Goal: Task Accomplishment & Management: Use online tool/utility

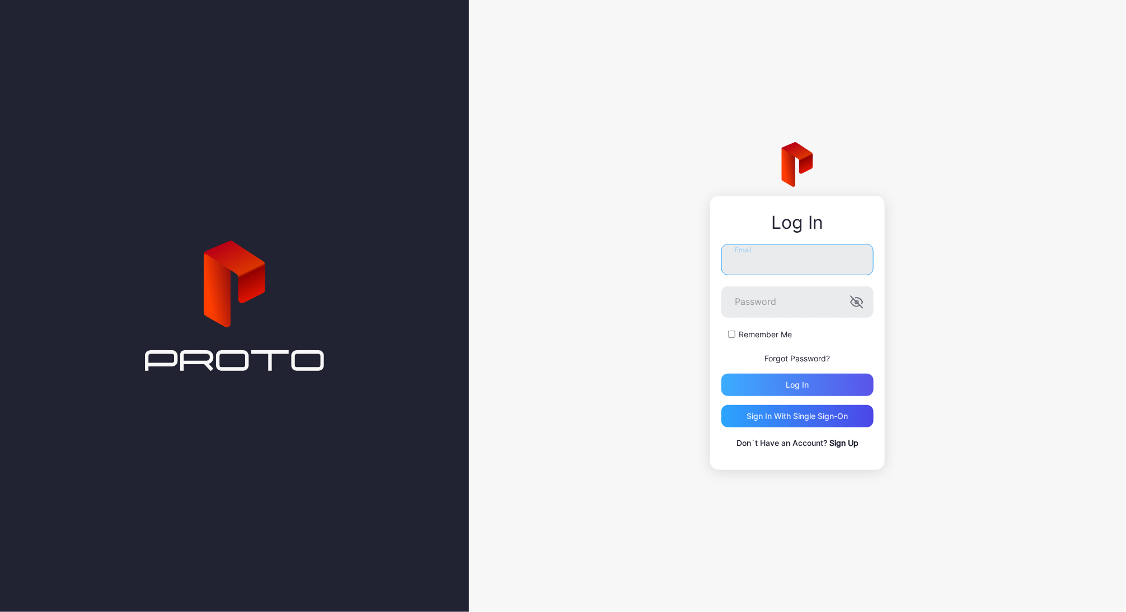
type input "**********"
click at [813, 378] on div "Log in" at bounding box center [797, 385] width 152 height 22
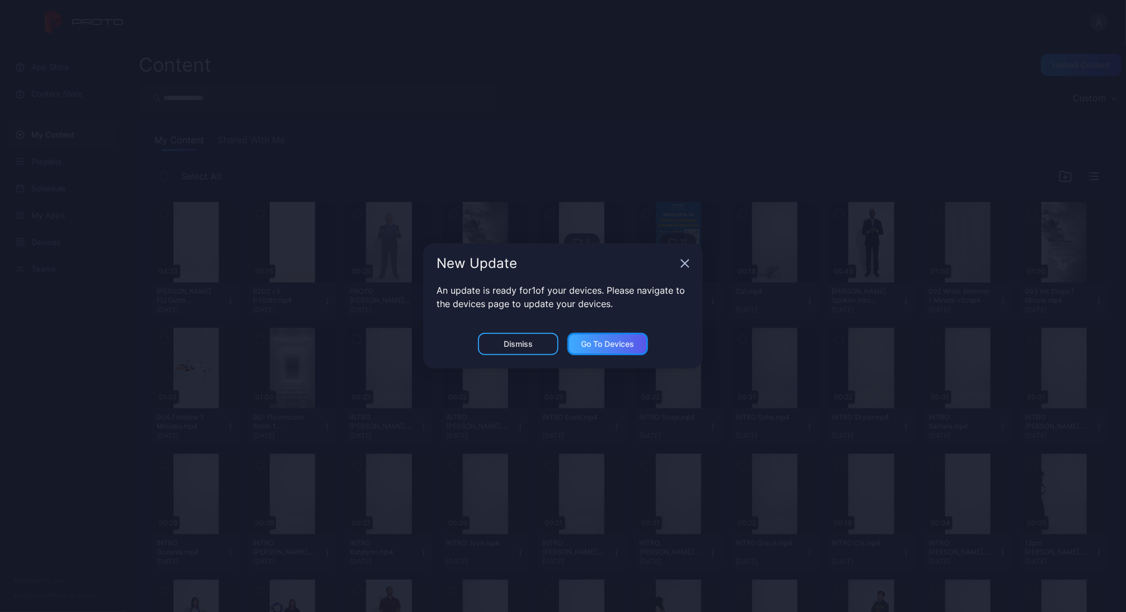
click at [598, 349] on div "Go to devices" at bounding box center [607, 344] width 81 height 22
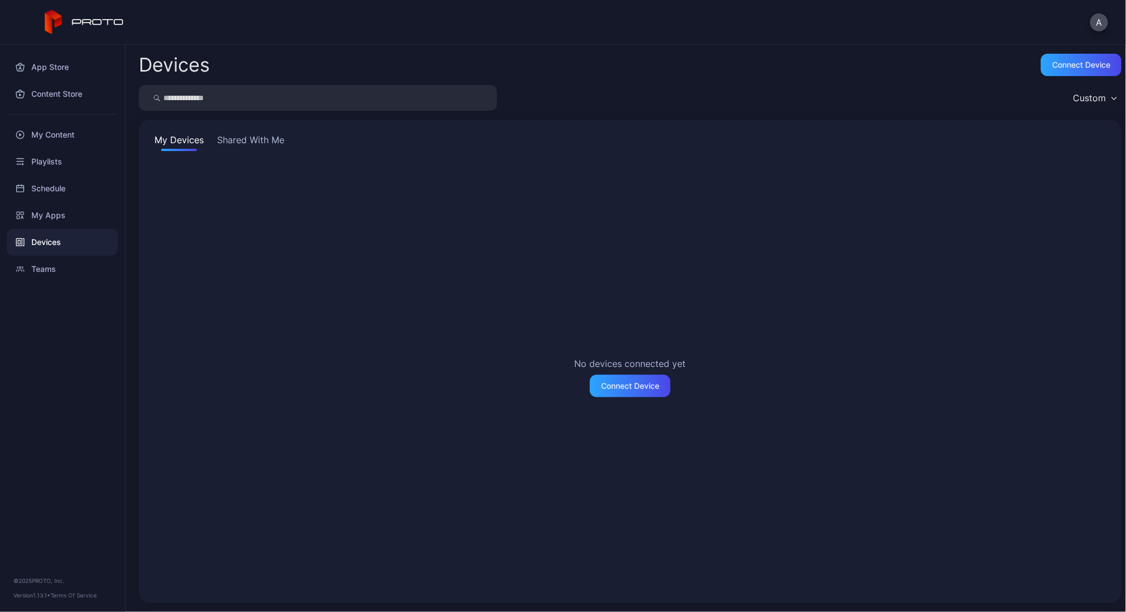
click at [258, 143] on button "Shared With Me" at bounding box center [251, 142] width 72 height 18
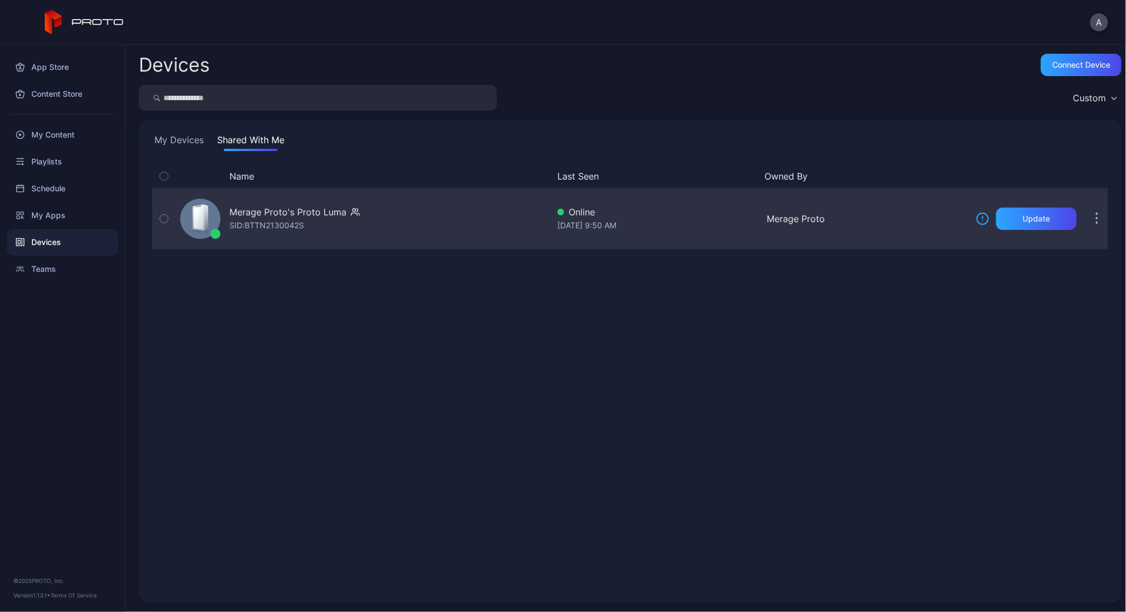
click at [257, 210] on div "Merage Proto's Proto Luma" at bounding box center [287, 211] width 117 height 13
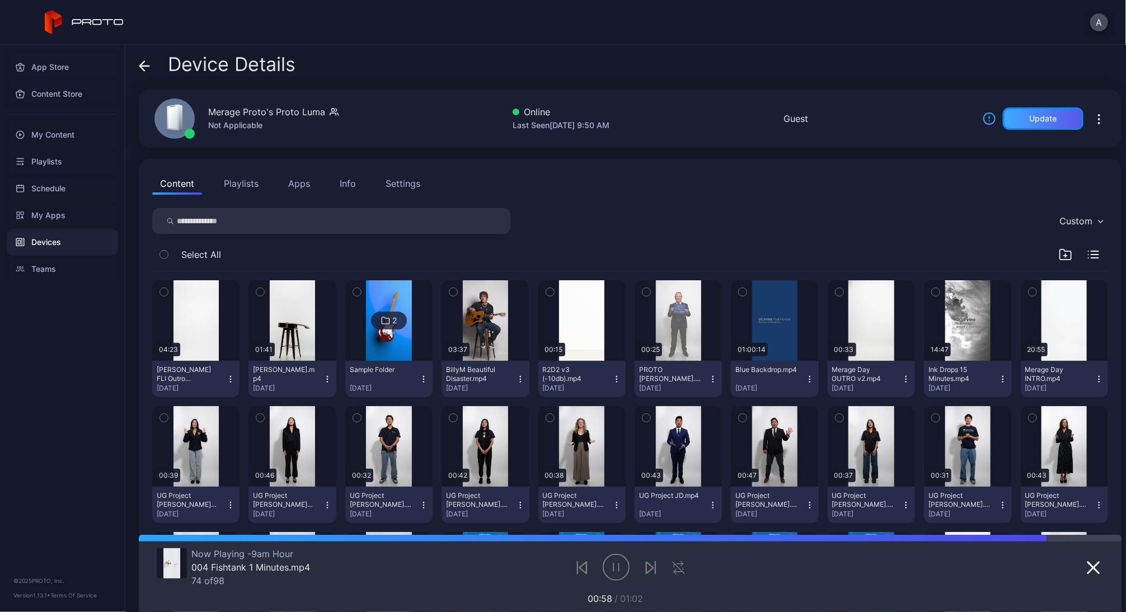
click at [1029, 123] on div "Update" at bounding box center [1042, 118] width 27 height 9
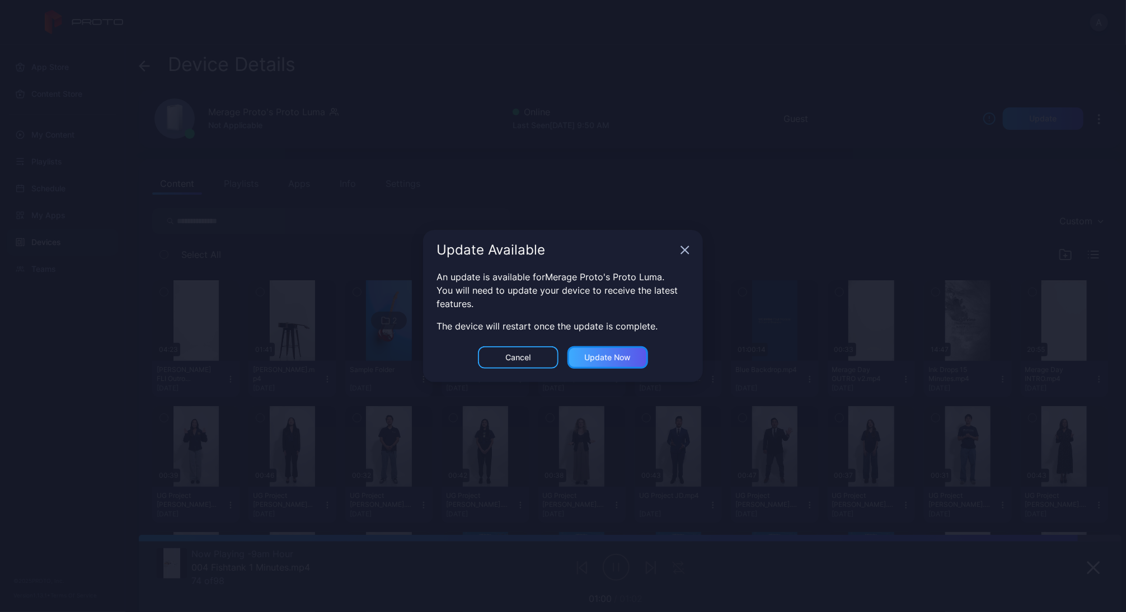
click at [615, 358] on div "Update now" at bounding box center [608, 357] width 46 height 9
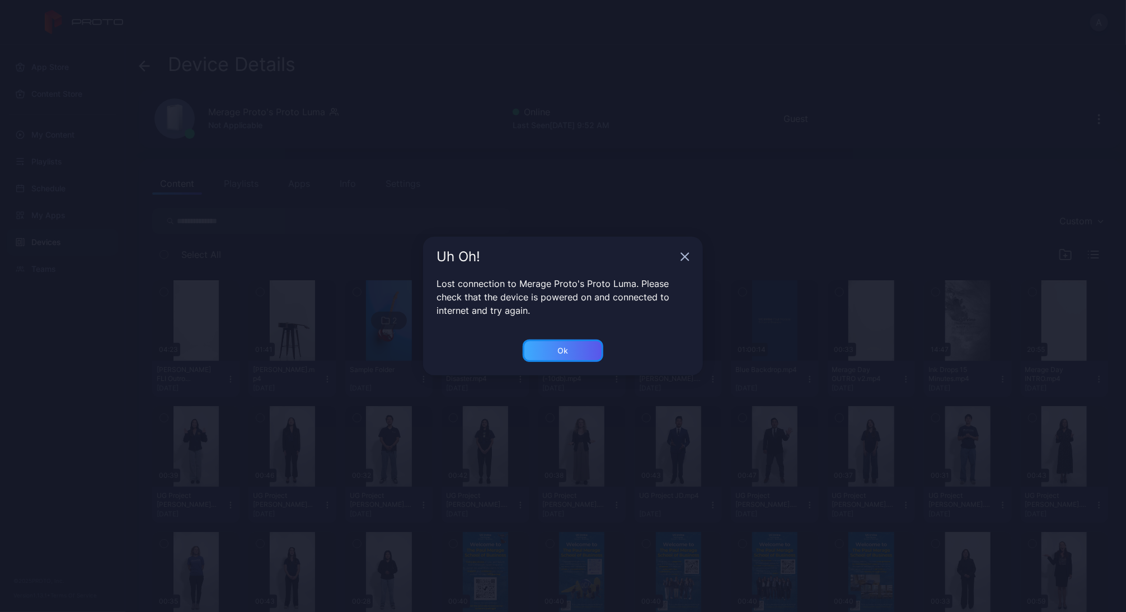
click at [574, 351] on div "Ok" at bounding box center [563, 351] width 81 height 22
